Goal: Navigation & Orientation: Find specific page/section

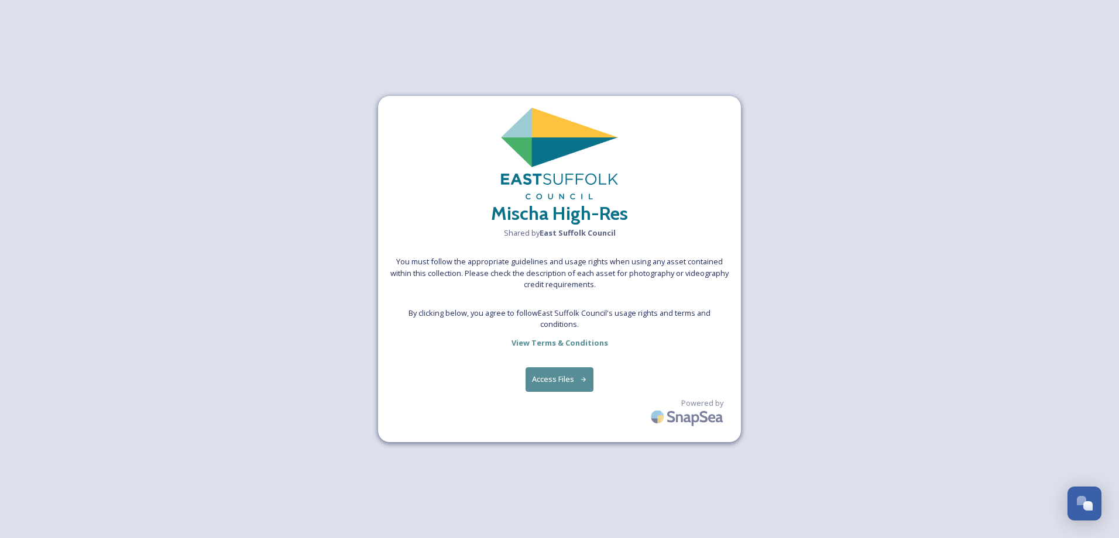
click at [554, 377] on button "Access Files" at bounding box center [559, 379] width 68 height 24
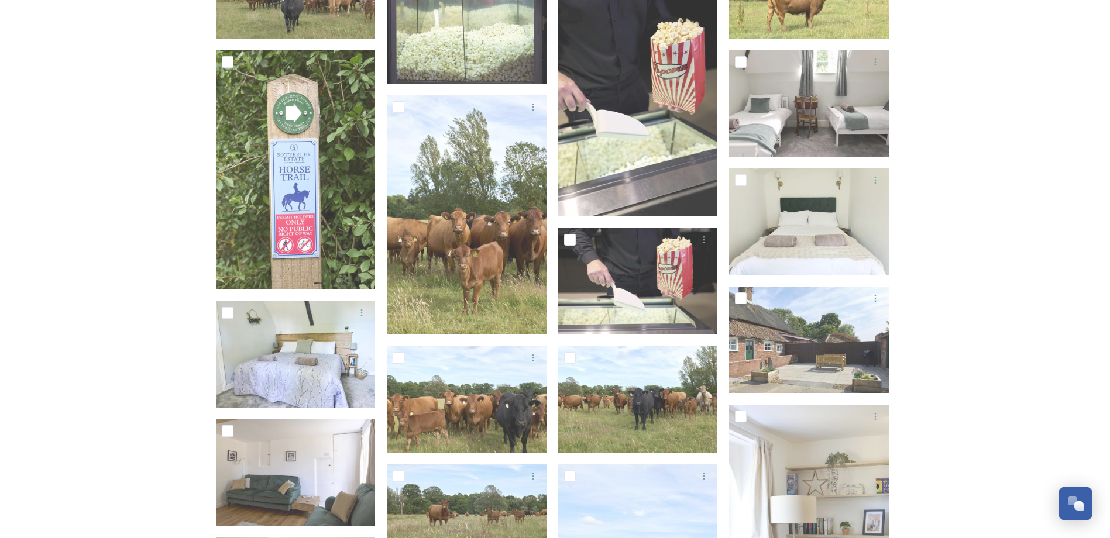
scroll to position [4680, 0]
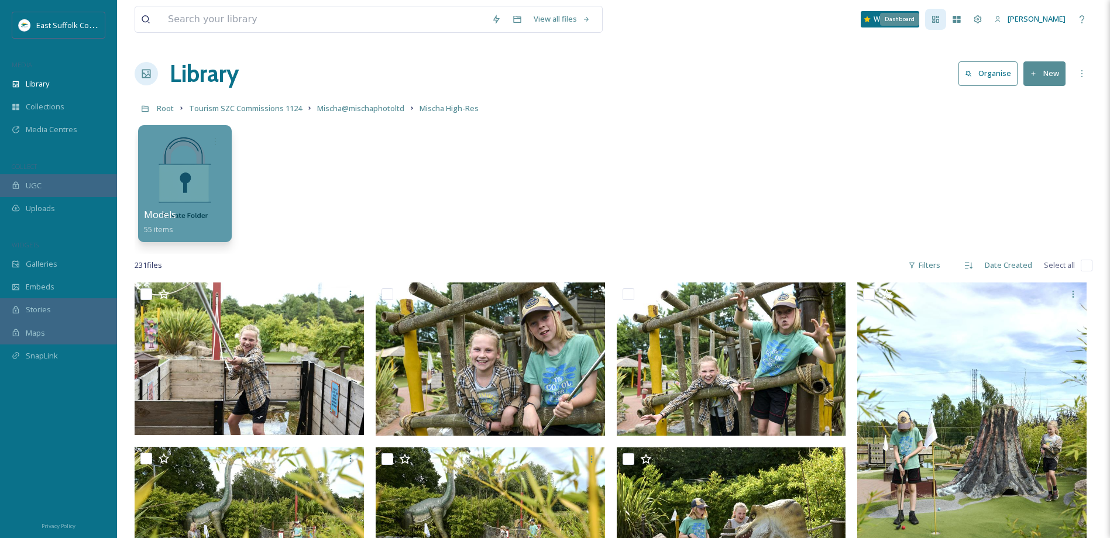
click at [939, 19] on icon at bounding box center [935, 19] width 7 height 7
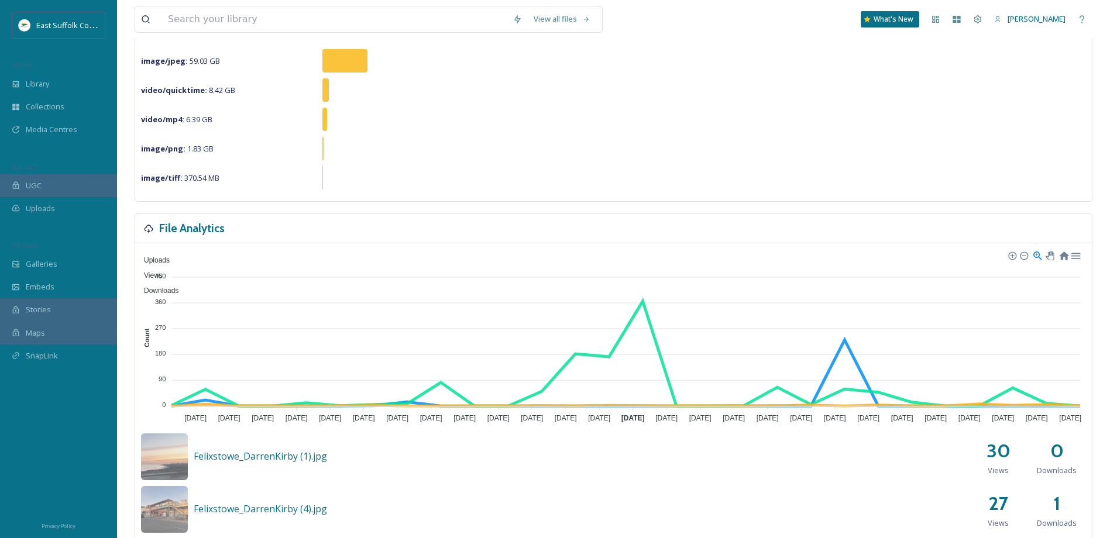
scroll to position [176, 0]
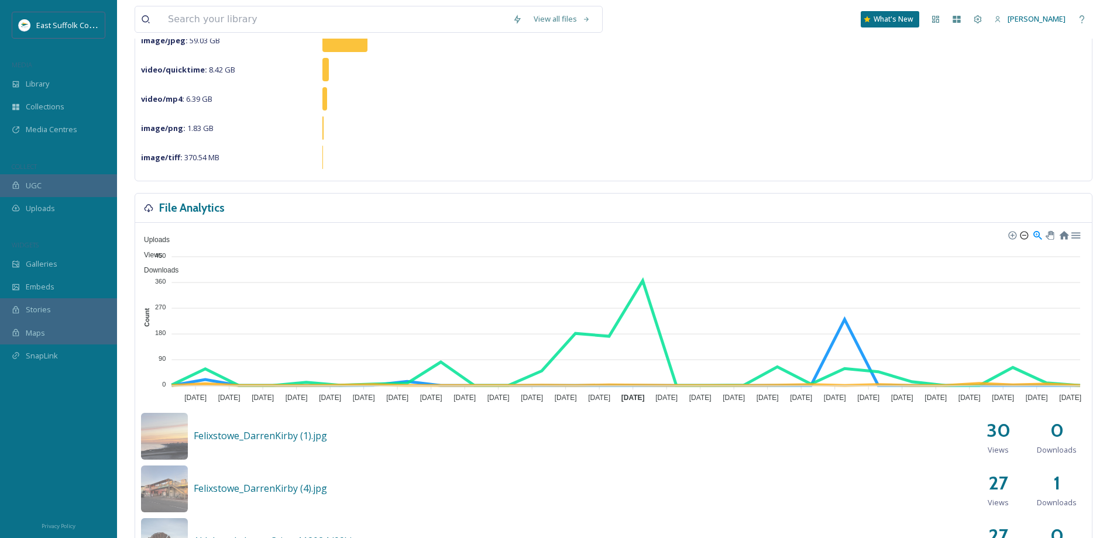
click at [1023, 236] on div at bounding box center [1023, 235] width 8 height 8
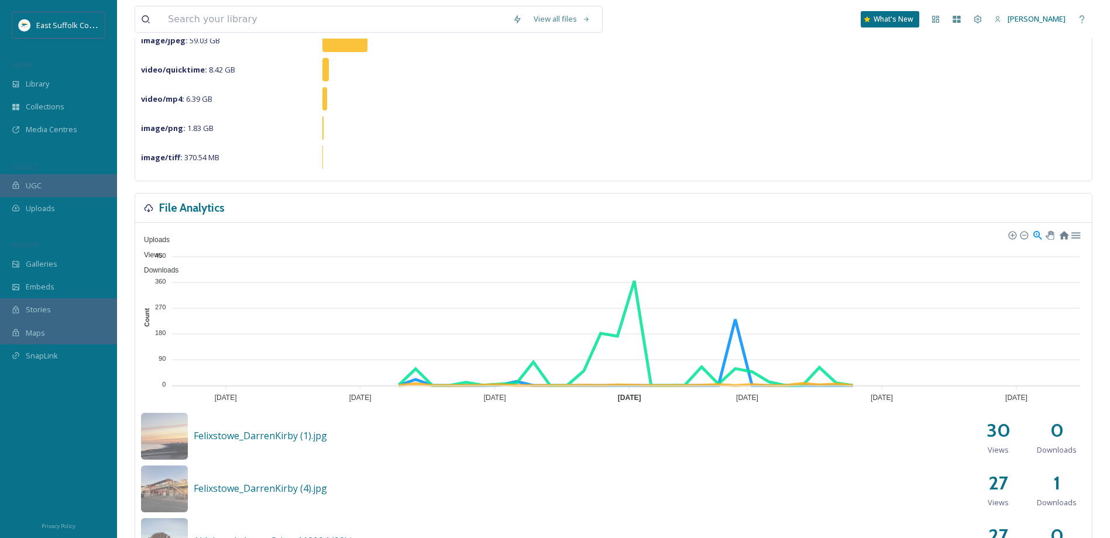
click at [1023, 236] on div at bounding box center [1023, 235] width 8 height 8
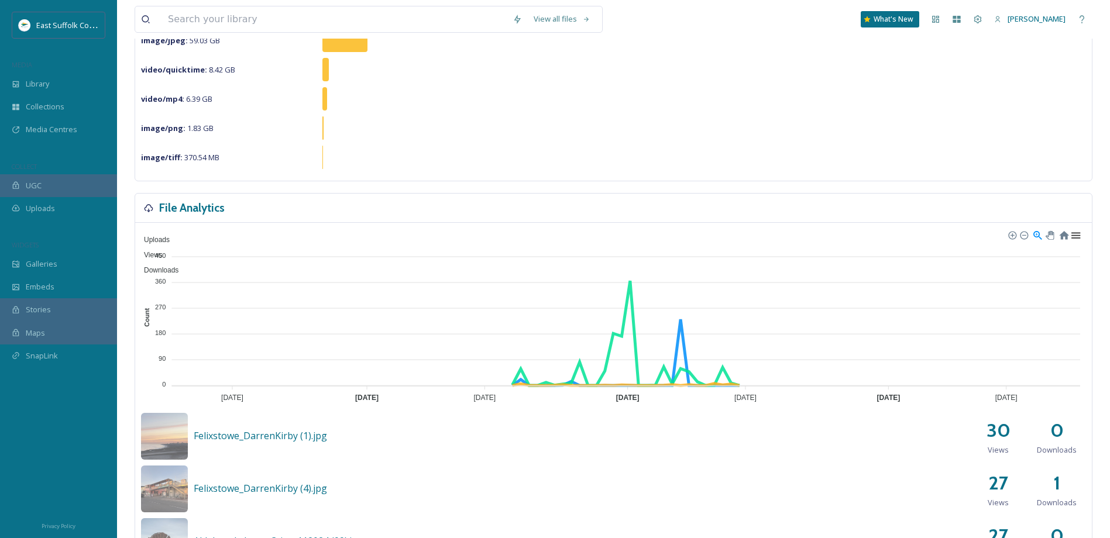
click at [1077, 237] on div at bounding box center [1075, 234] width 10 height 10
click at [1047, 233] on div at bounding box center [1049, 234] width 7 height 7
drag, startPoint x: 674, startPoint y: 276, endPoint x: 734, endPoint y: 276, distance: 60.3
click at [71, 88] on div "Library" at bounding box center [58, 84] width 117 height 23
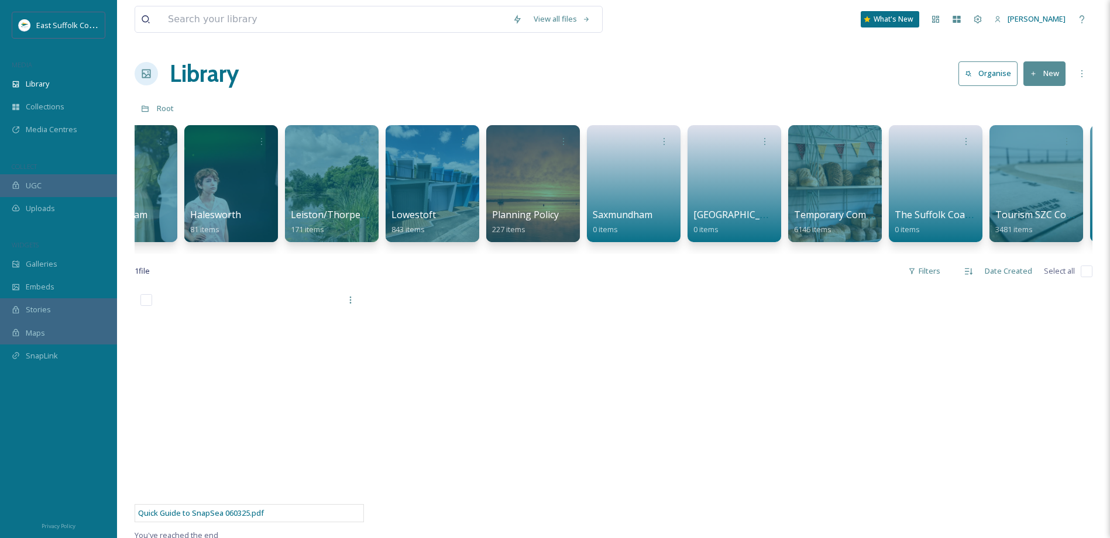
scroll to position [0, 1659]
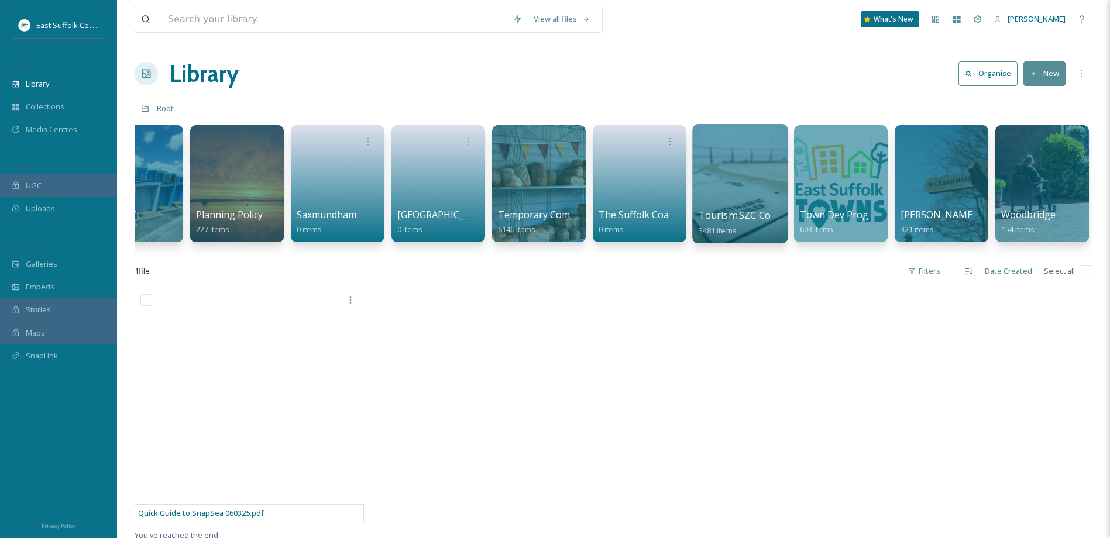
click at [750, 176] on div at bounding box center [739, 183] width 95 height 119
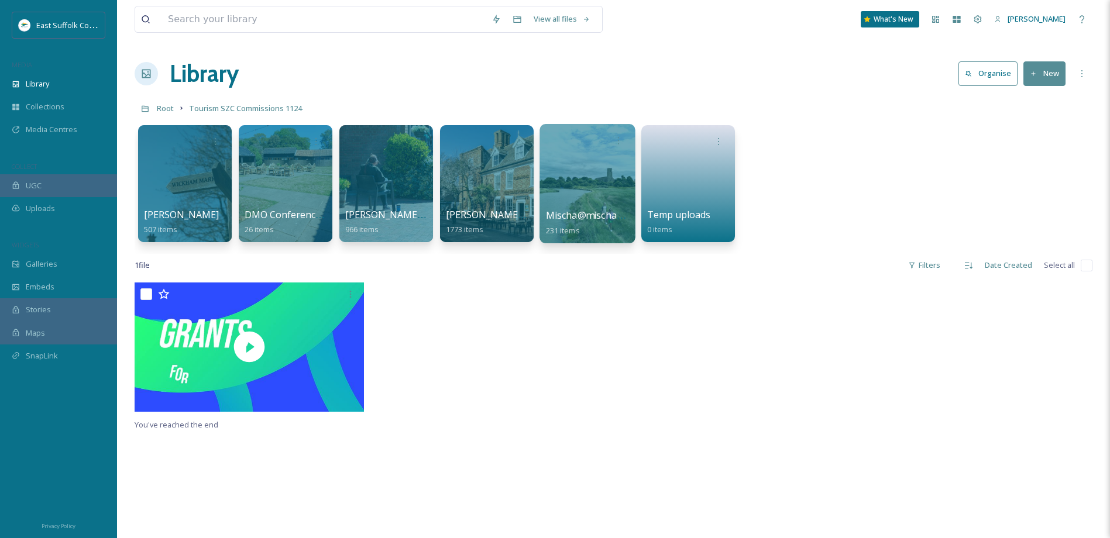
click at [560, 183] on div at bounding box center [586, 183] width 95 height 119
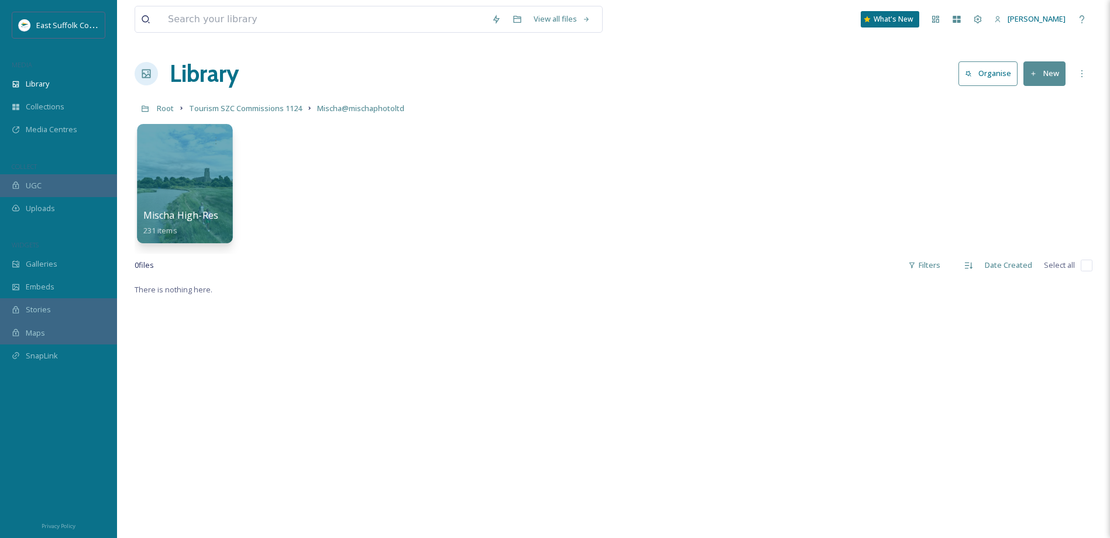
click at [159, 164] on div at bounding box center [184, 183] width 95 height 119
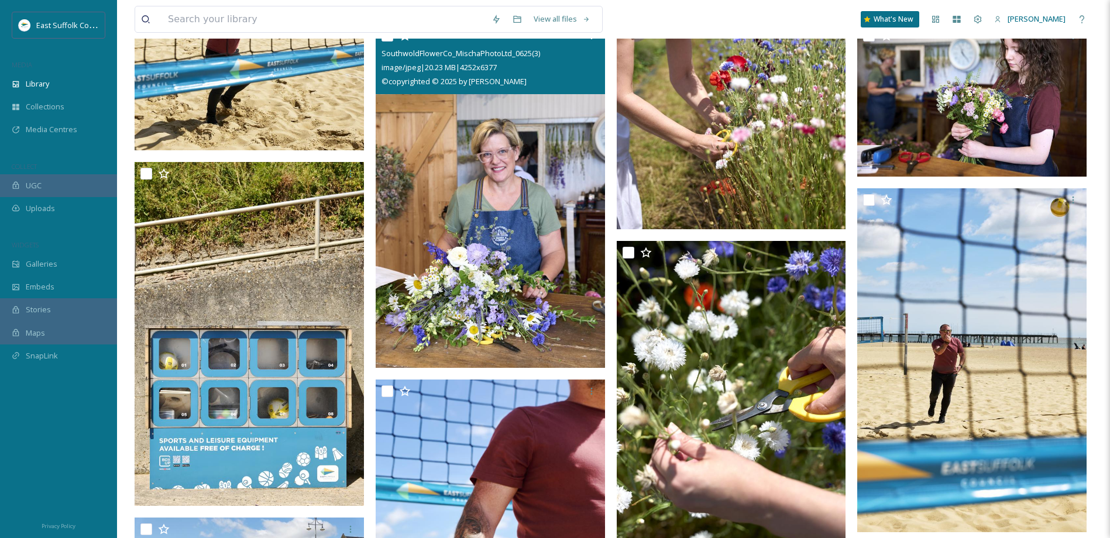
scroll to position [4198, 0]
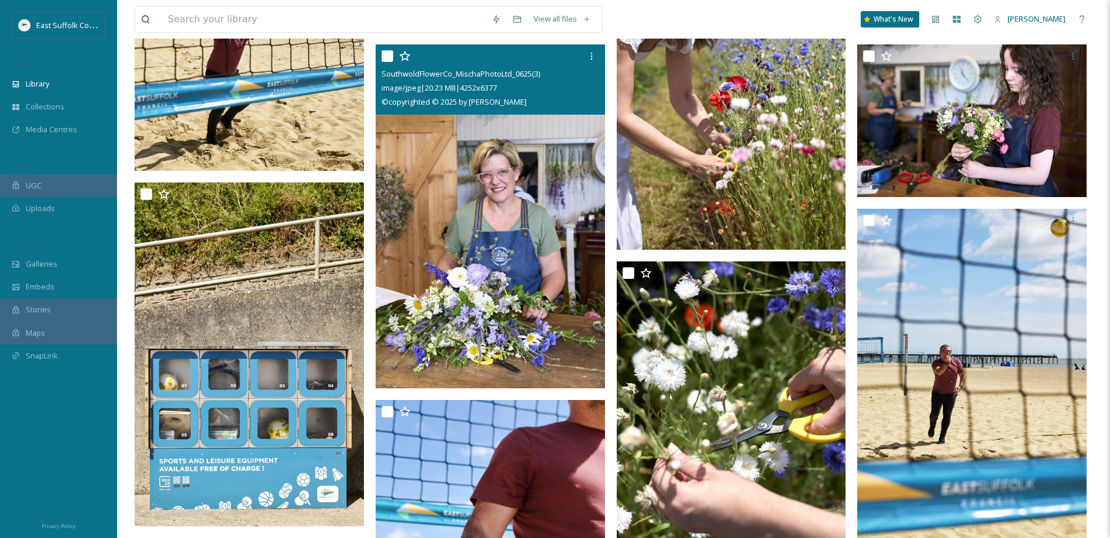
click at [529, 238] on img at bounding box center [490, 216] width 229 height 344
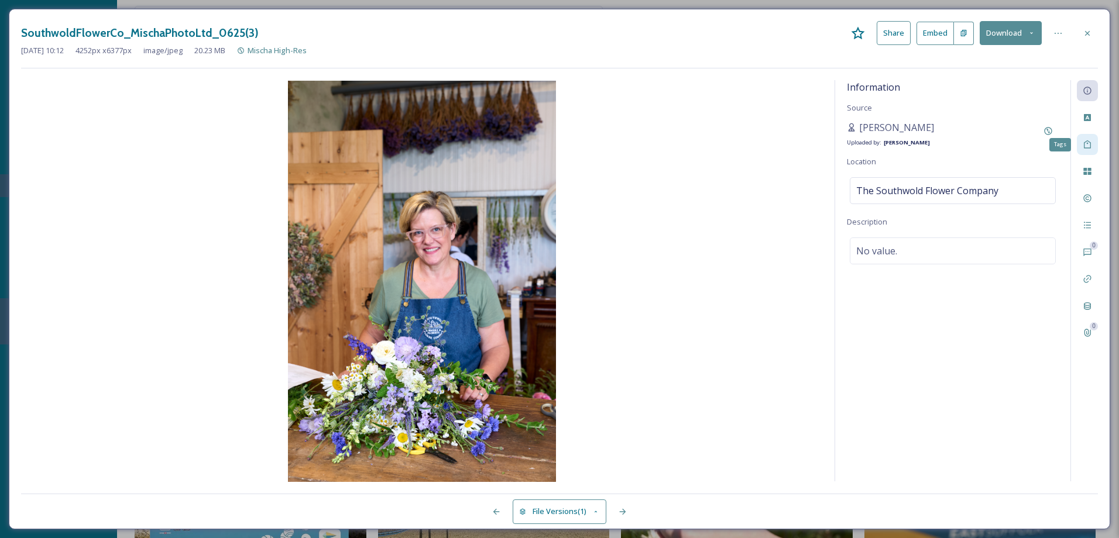
click at [1084, 143] on icon at bounding box center [1086, 144] width 9 height 9
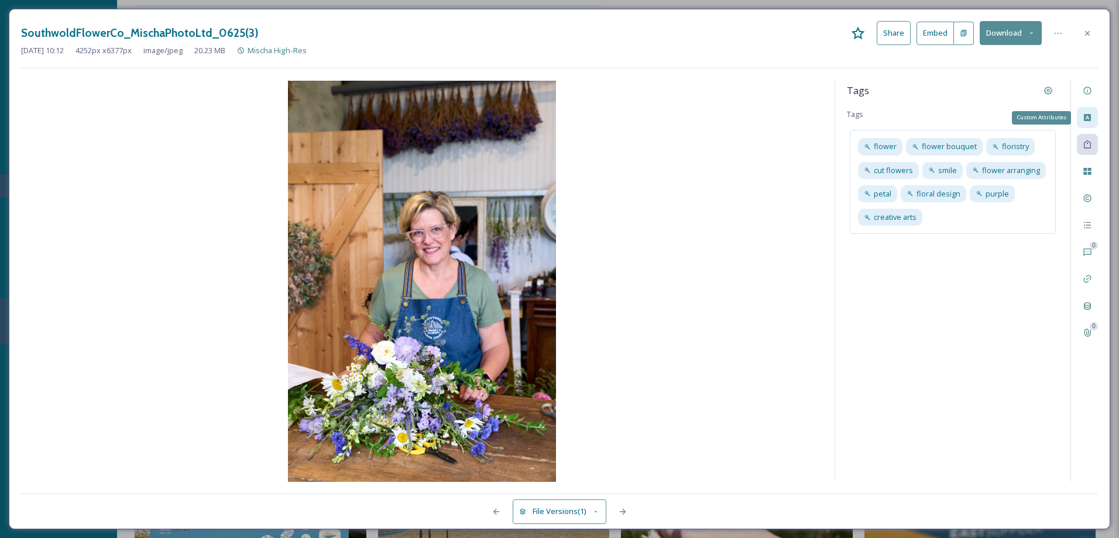
click at [1090, 116] on icon at bounding box center [1087, 117] width 7 height 7
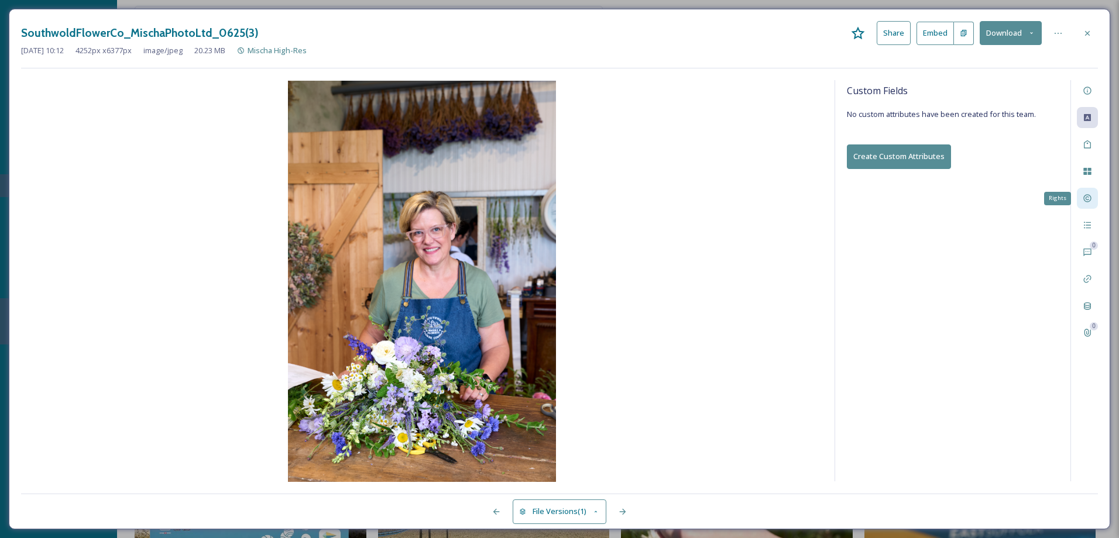
click at [1089, 203] on icon at bounding box center [1086, 198] width 9 height 9
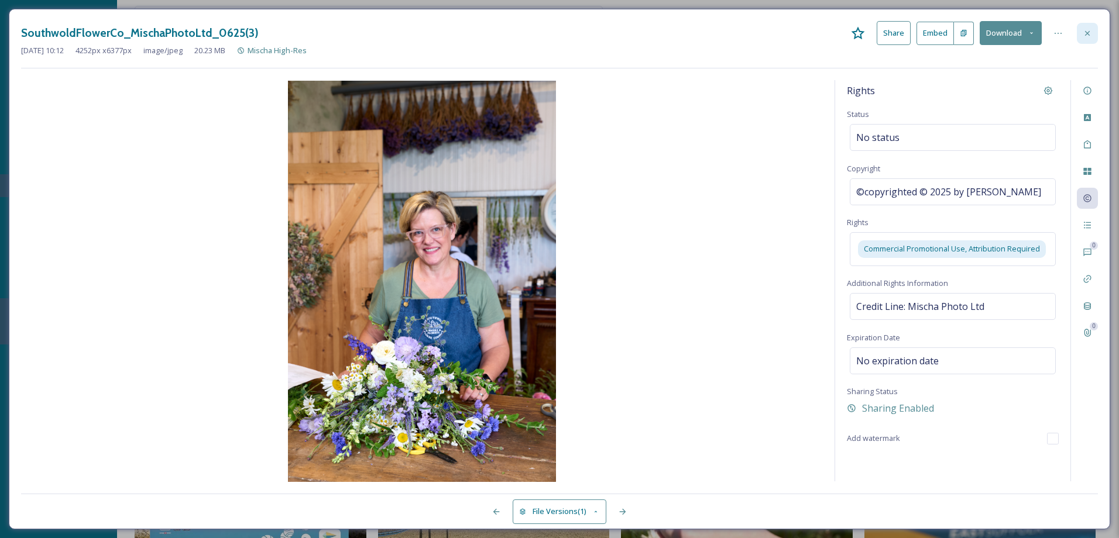
click at [1091, 36] on icon at bounding box center [1086, 33] width 9 height 9
